Goal: Information Seeking & Learning: Learn about a topic

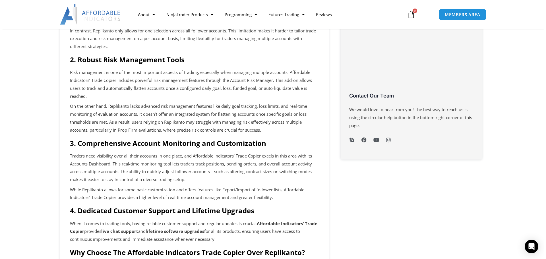
scroll to position [256, 0]
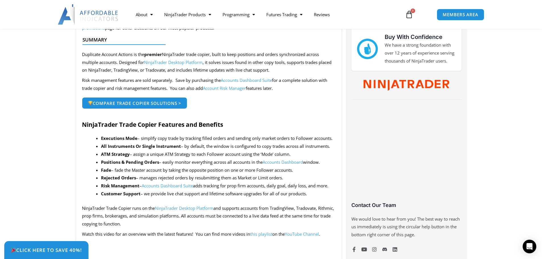
scroll to position [256, 0]
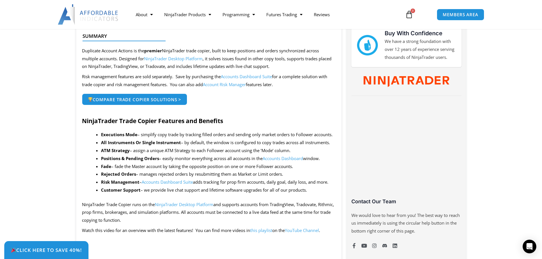
click at [173, 181] on link "Accounts Dashboard Suite" at bounding box center [167, 182] width 51 height 6
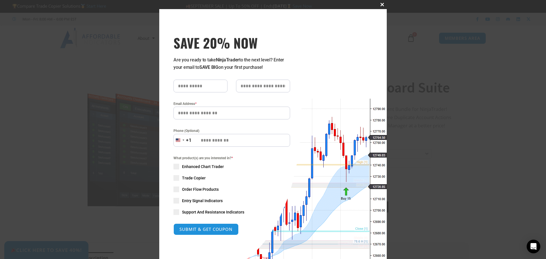
click at [380, 5] on span "SAVE 20% NOW popup" at bounding box center [382, 4] width 9 height 3
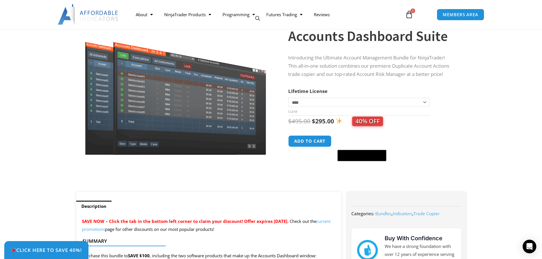
scroll to position [114, 0]
